Goal: Task Accomplishment & Management: Use online tool/utility

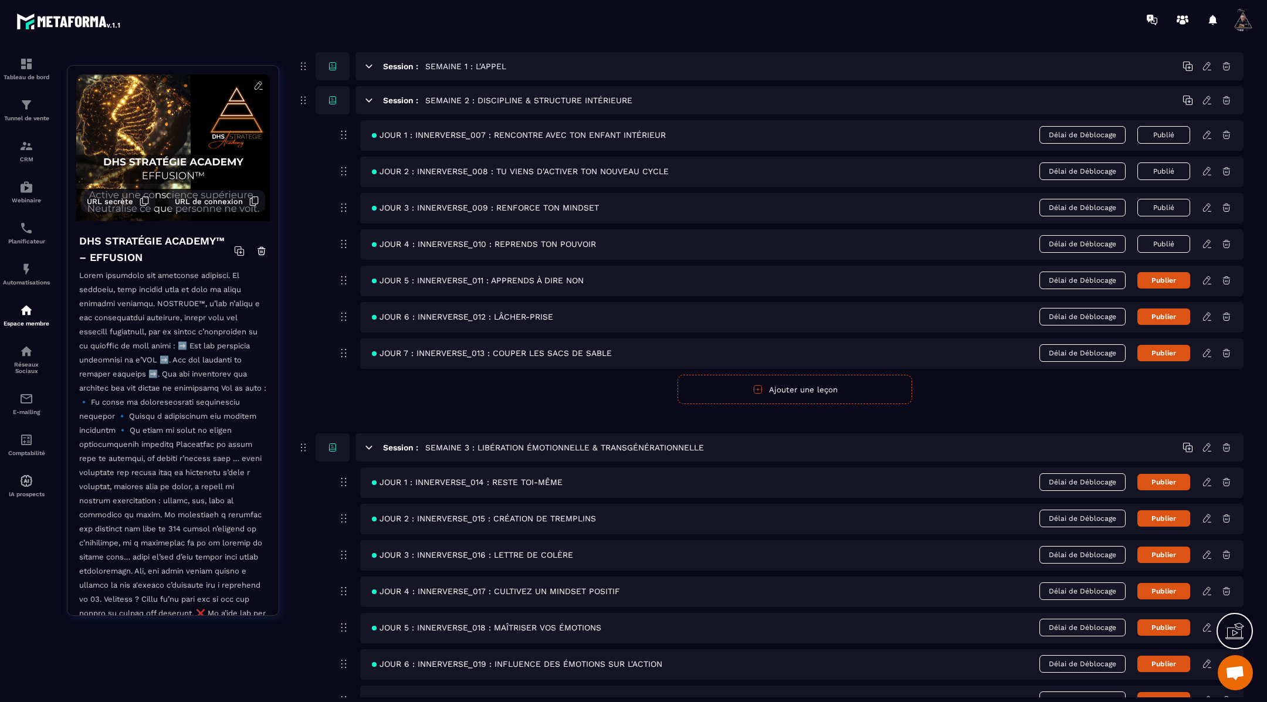
scroll to position [182, 0]
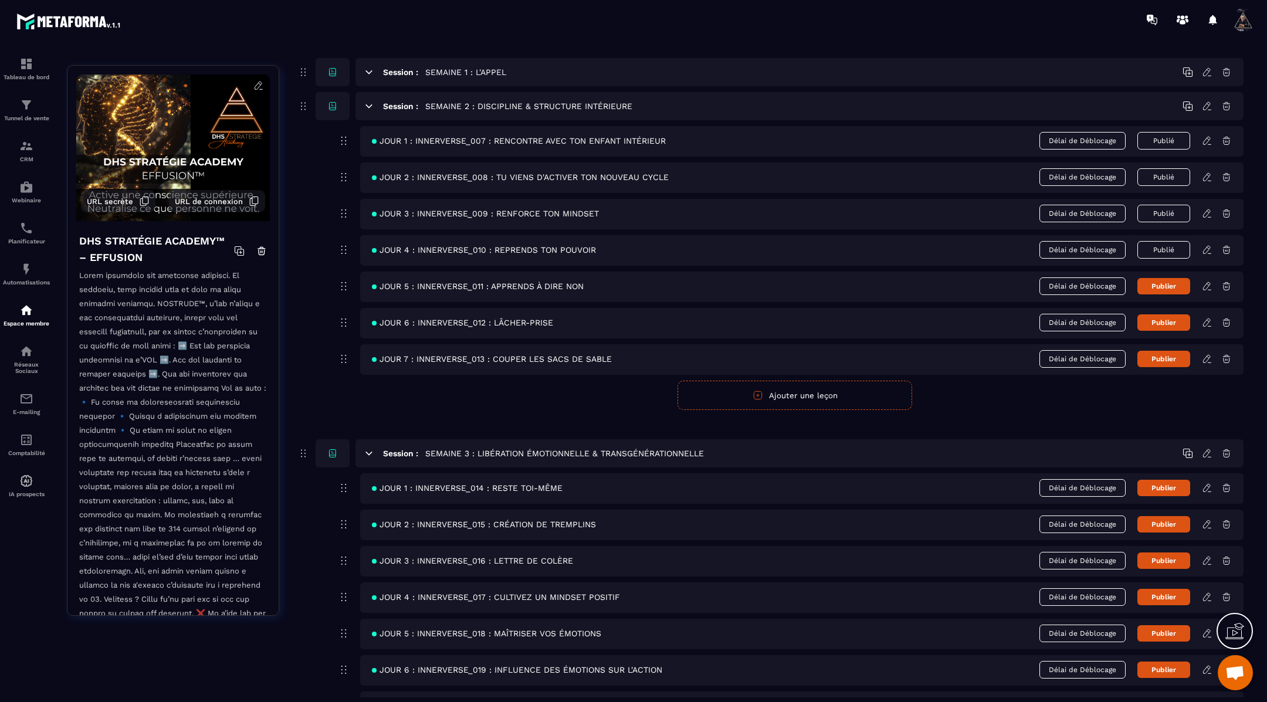
click at [1205, 286] on icon at bounding box center [1207, 286] width 11 height 11
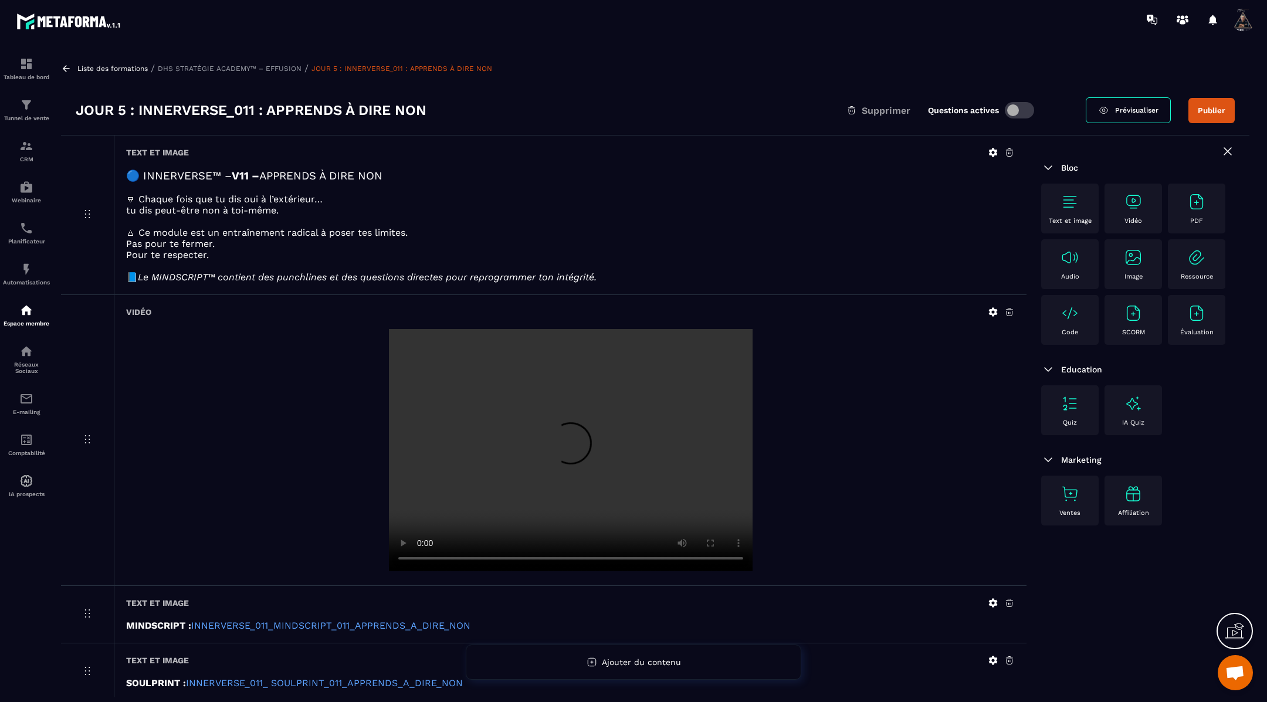
click at [994, 151] on icon at bounding box center [993, 152] width 11 height 11
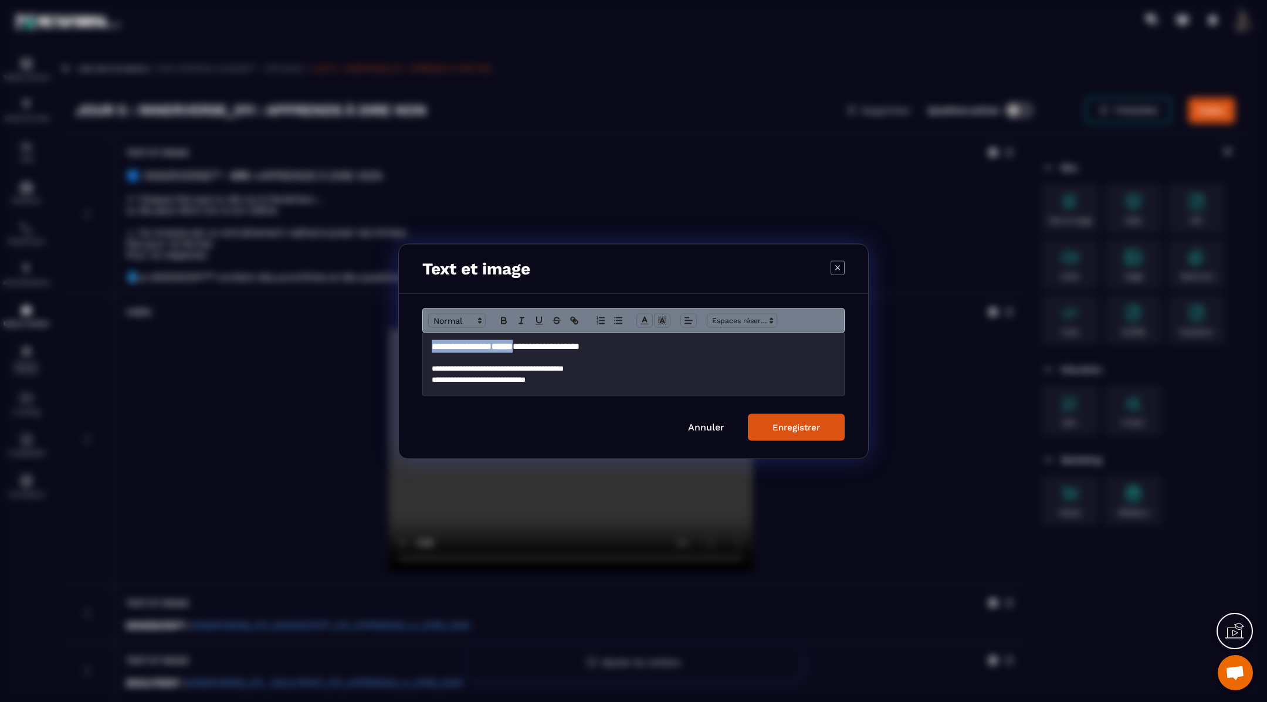
drag, startPoint x: 543, startPoint y: 347, endPoint x: 337, endPoint y: 345, distance: 206.5
click at [337, 345] on section "**********" at bounding box center [633, 351] width 1267 height 702
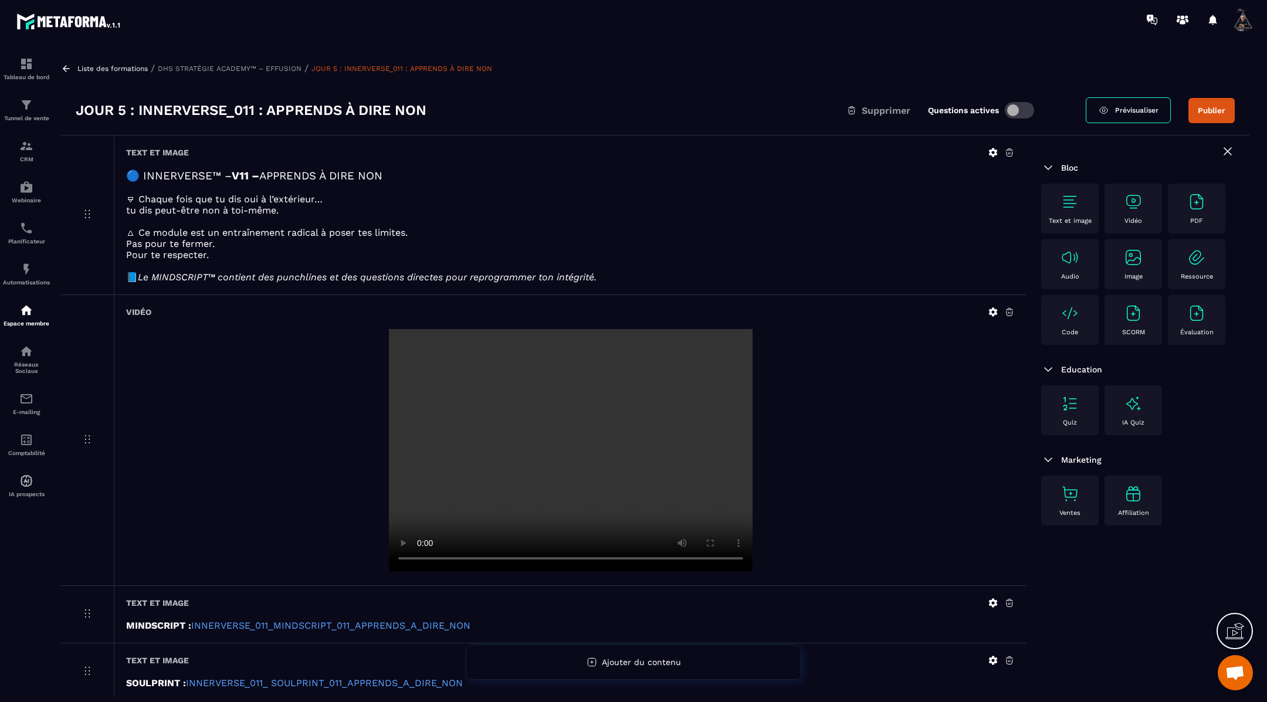
scroll to position [1, 0]
click at [993, 150] on icon at bounding box center [993, 151] width 11 height 11
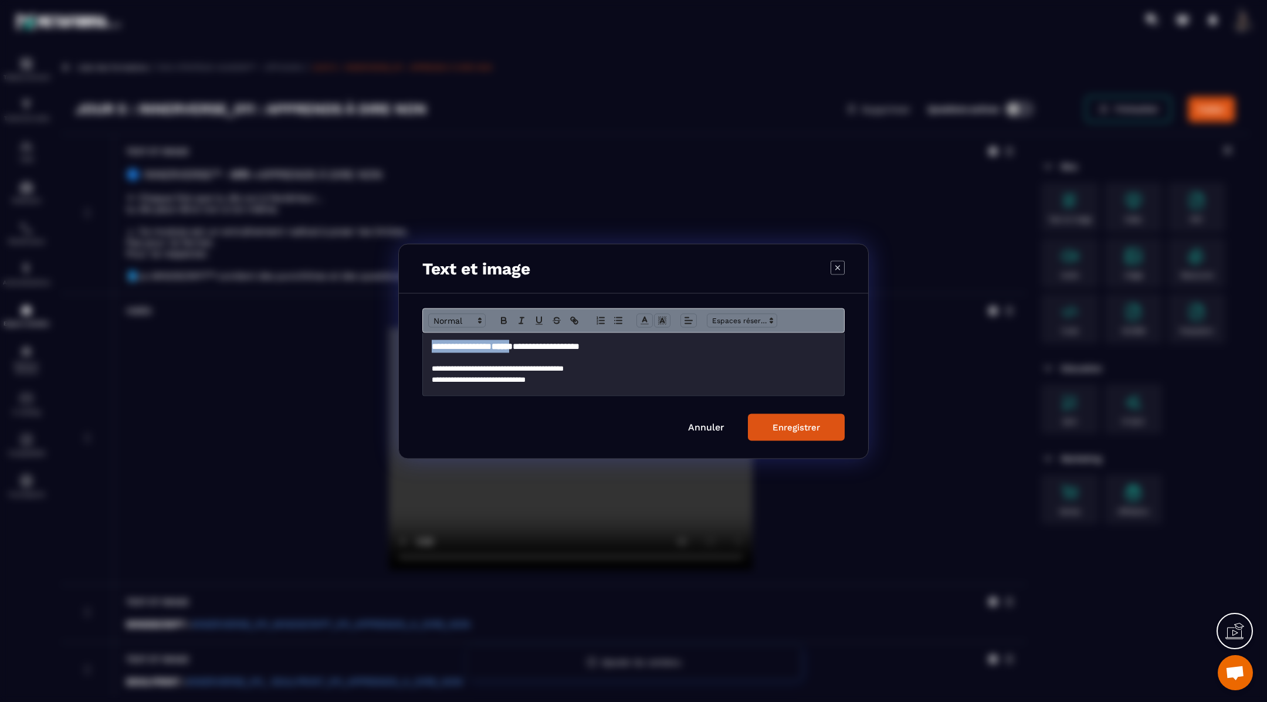
drag, startPoint x: 542, startPoint y: 345, endPoint x: 395, endPoint y: 346, distance: 146.6
click at [395, 346] on section "**********" at bounding box center [633, 351] width 1267 height 702
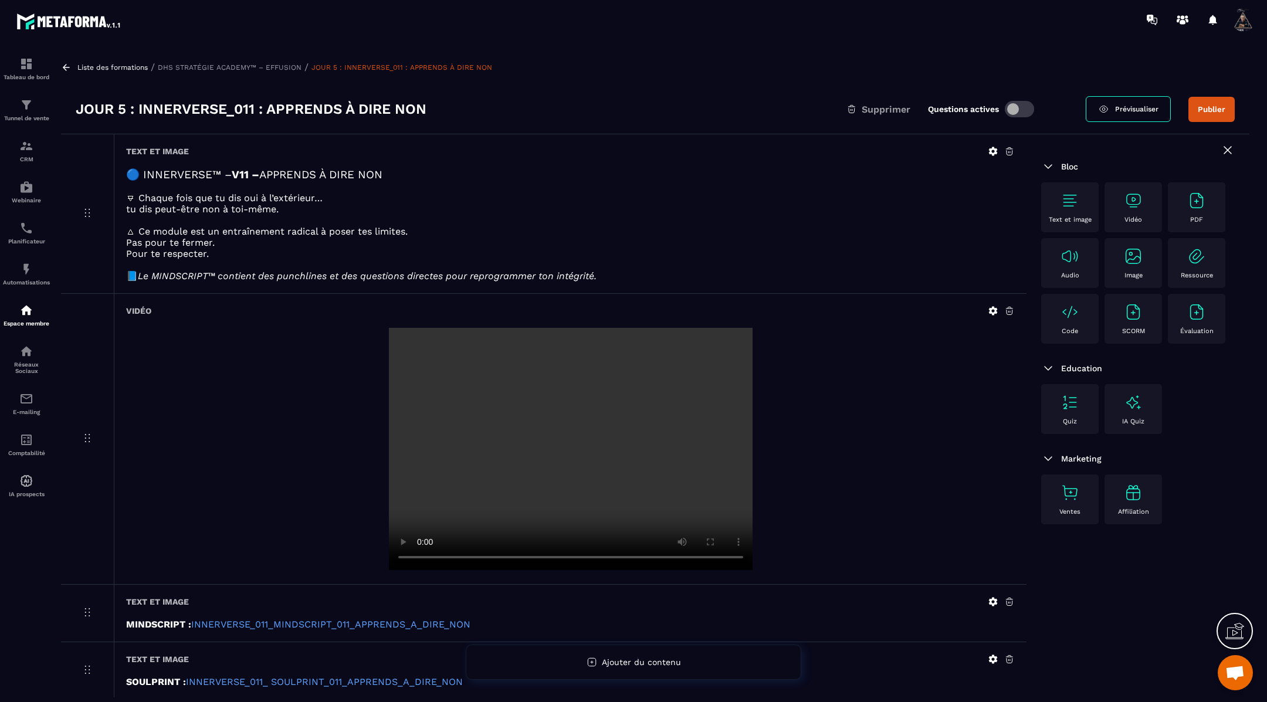
click at [992, 151] on icon at bounding box center [993, 151] width 11 height 11
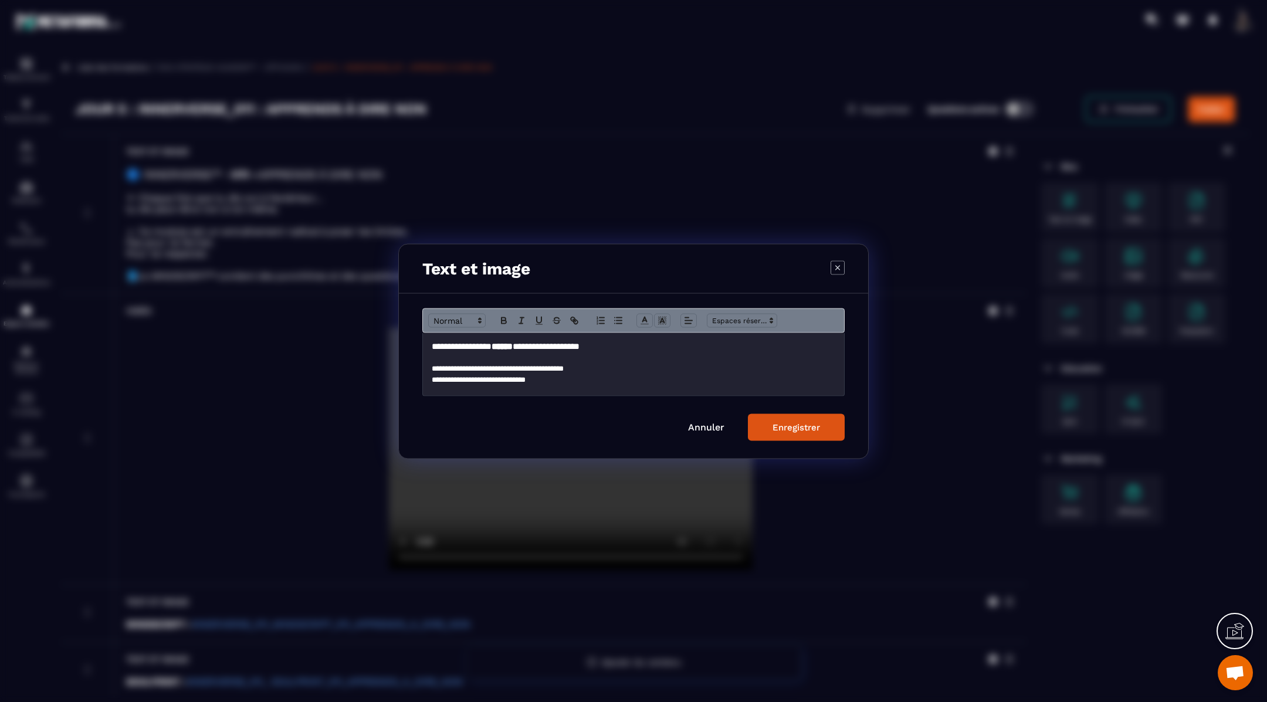
click at [723, 421] on link "Annuler" at bounding box center [706, 426] width 36 height 11
